Goal: Find contact information

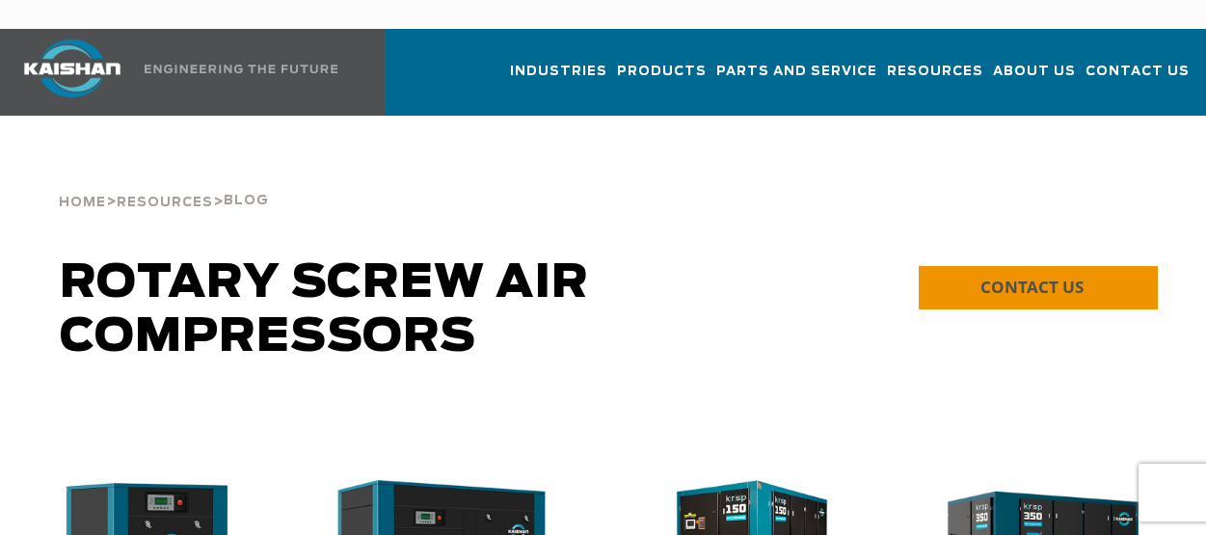
click at [989, 276] on span "CONTACT US" at bounding box center [1032, 287] width 103 height 22
